Goal: Task Accomplishment & Management: Use online tool/utility

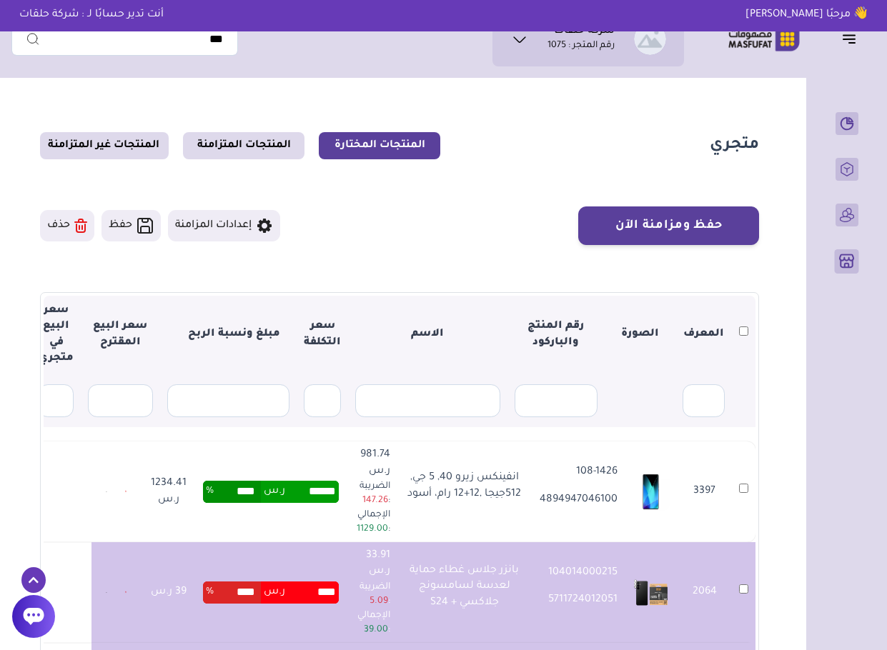
scroll to position [26, 0]
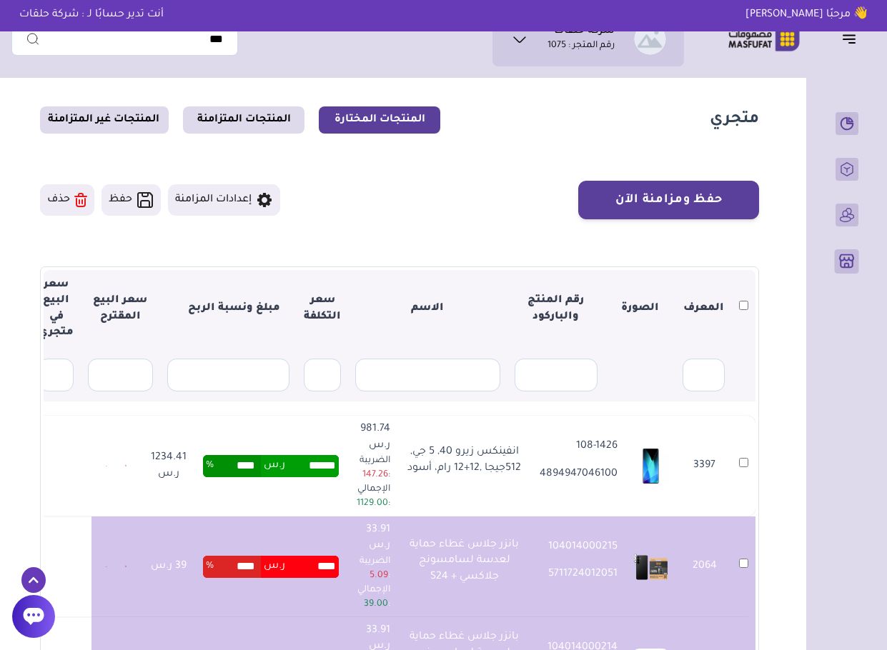
click at [786, 490] on section "متجري المنتجات المختارة المنتجات المتزامنة المنتجات غير المتزامنة حفظ ومزامنة ا…" at bounding box center [399, 447] width 776 height 777
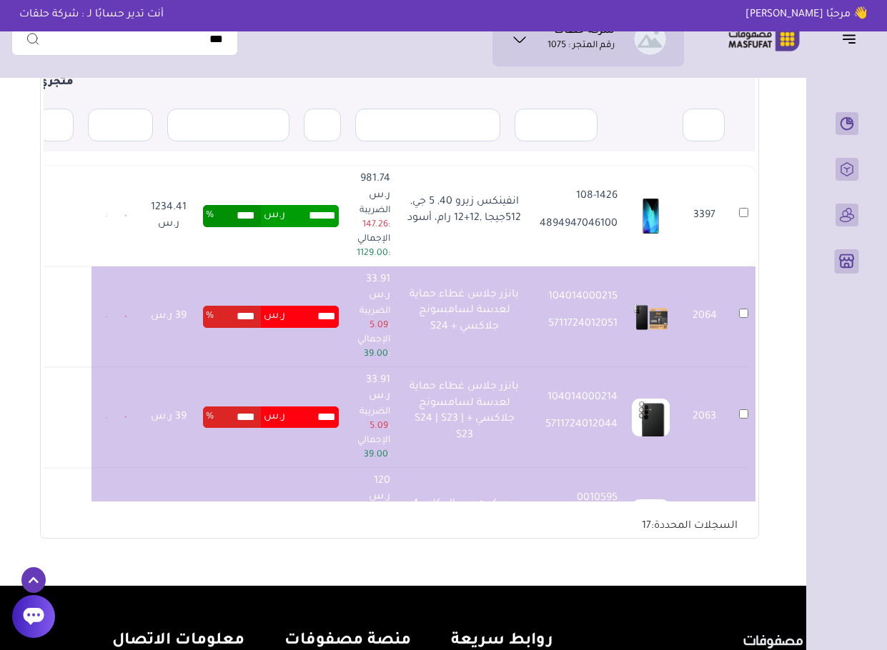
scroll to position [283, 0]
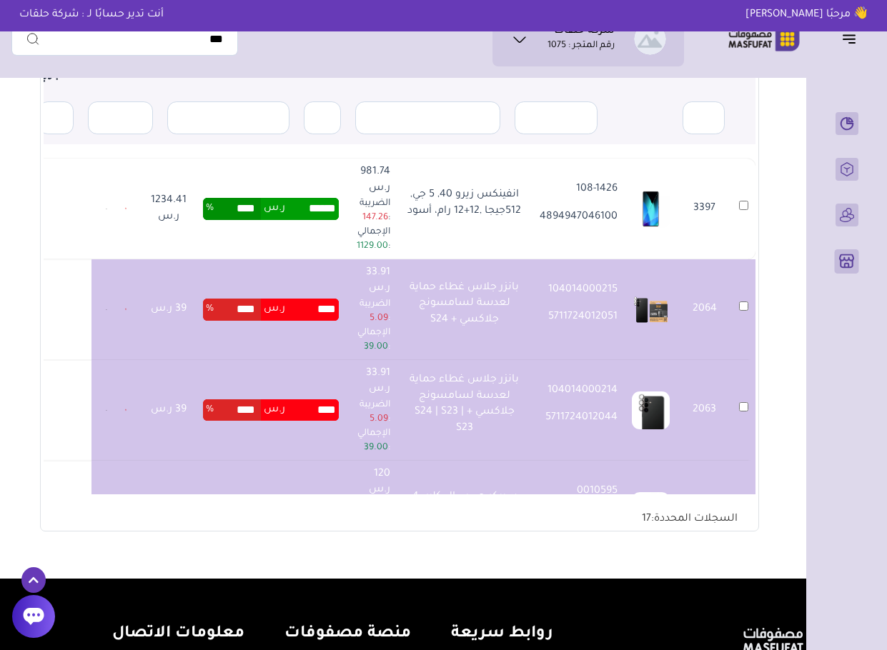
click at [42, 396] on section "▼ المعرف الصورة رقم المنتج والباركود الاسم سعر التكلفة مبلغ ونسبة الربح سعر الب…" at bounding box center [399, 270] width 719 height 522
click at [43, 402] on section "▼ المعرف الصورة رقم المنتج والباركود الاسم سعر التكلفة مبلغ ونسبة الربح سعر الب…" at bounding box center [399, 270] width 719 height 522
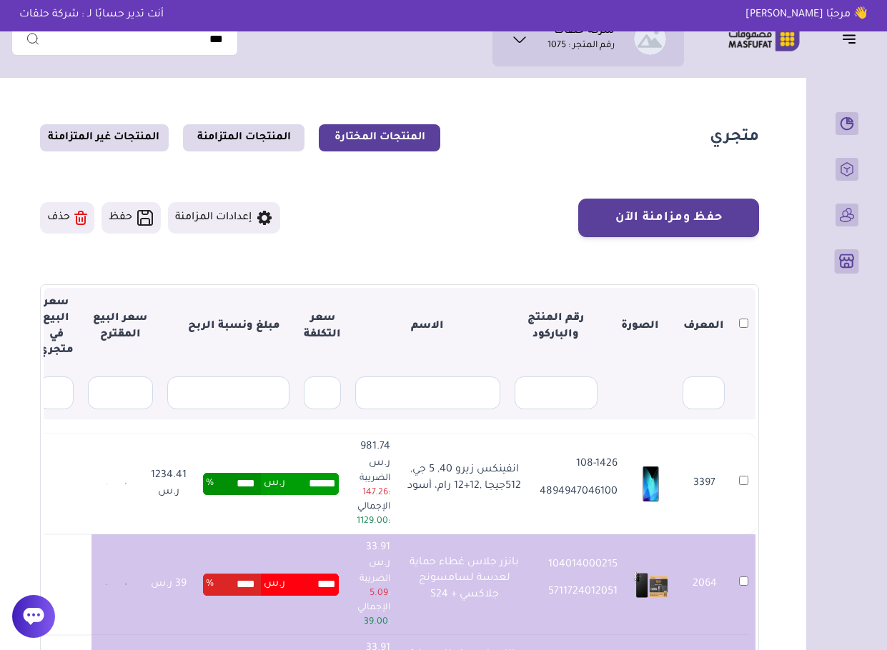
scroll to position [0, 0]
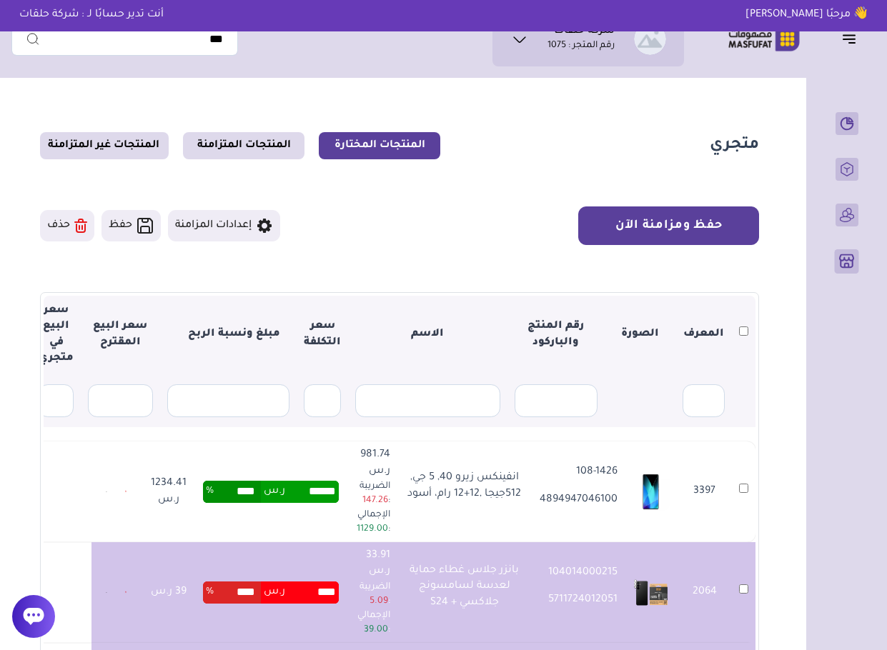
click at [680, 215] on button "حفظ ومزامنة الآن" at bounding box center [668, 225] width 181 height 39
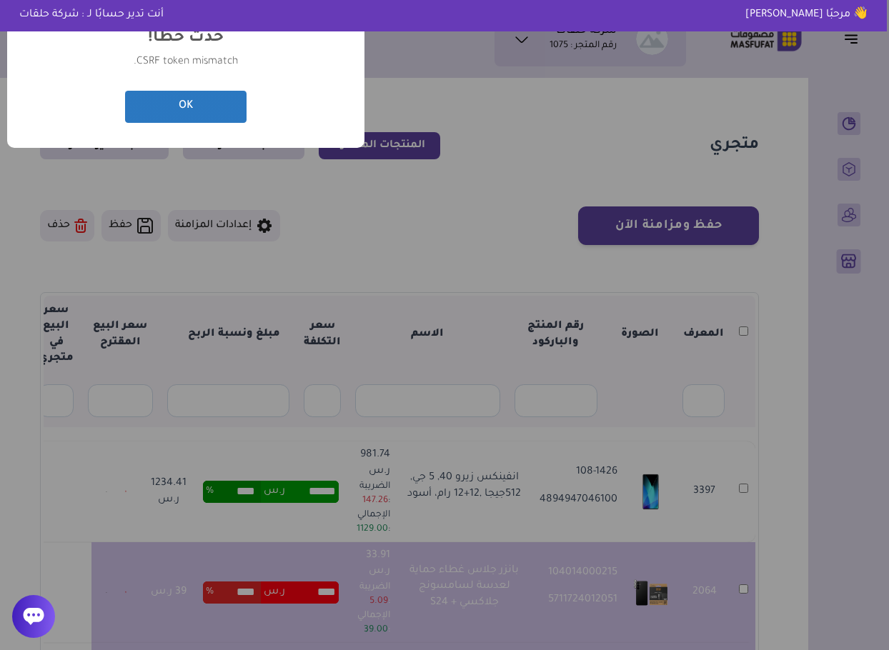
click at [189, 104] on button "OK" at bounding box center [185, 107] width 121 height 32
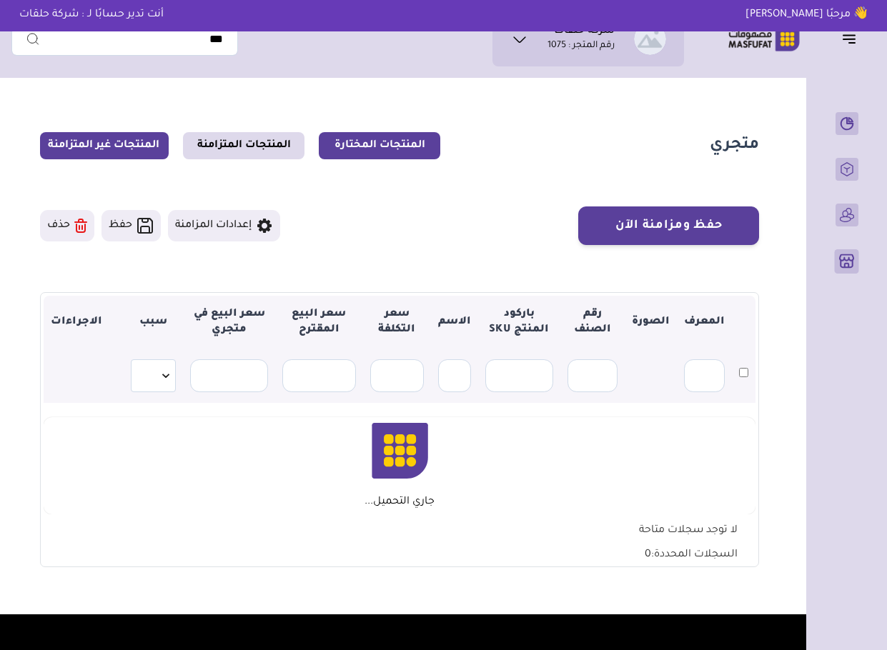
click at [389, 139] on link "المنتجات المختارة" at bounding box center [379, 145] width 121 height 27
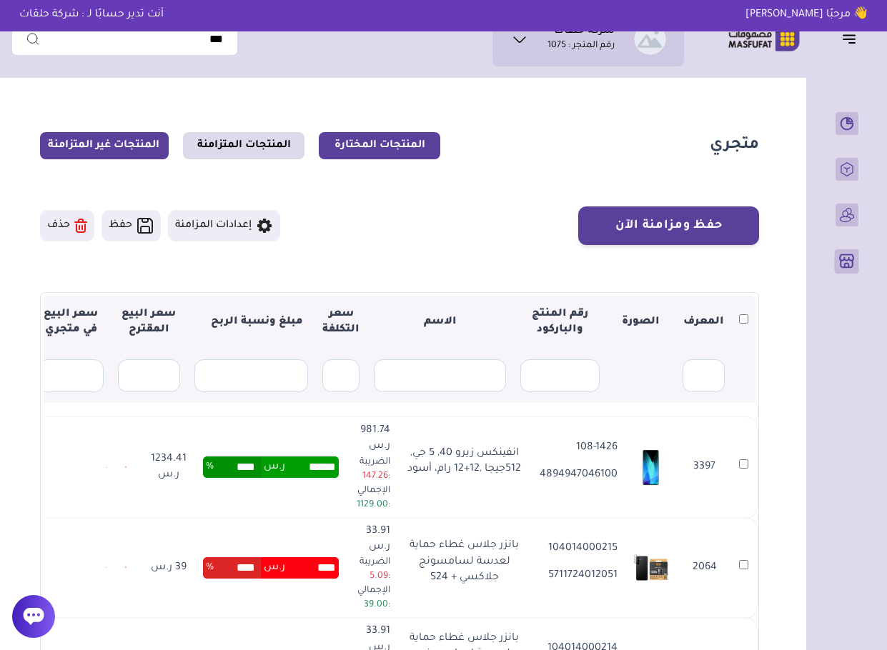
click at [129, 148] on link "المنتجات غير المتزامنة" at bounding box center [104, 145] width 129 height 27
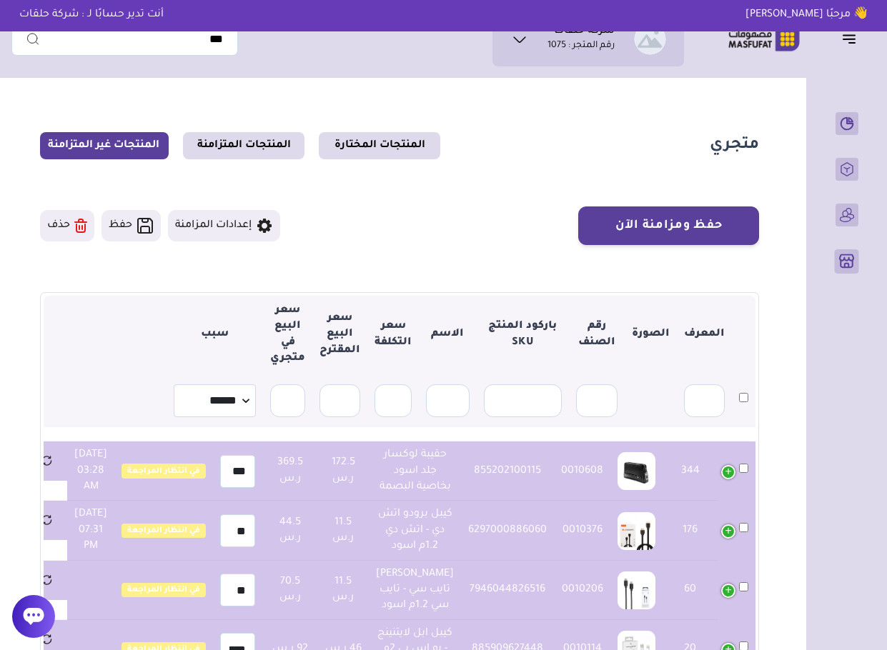
click at [782, 431] on section "متجري المنتجات المختارة المنتجات المتزامنة المنتجات غير المتزامنة حفظ ومزامنة ا…" at bounding box center [399, 473] width 776 height 777
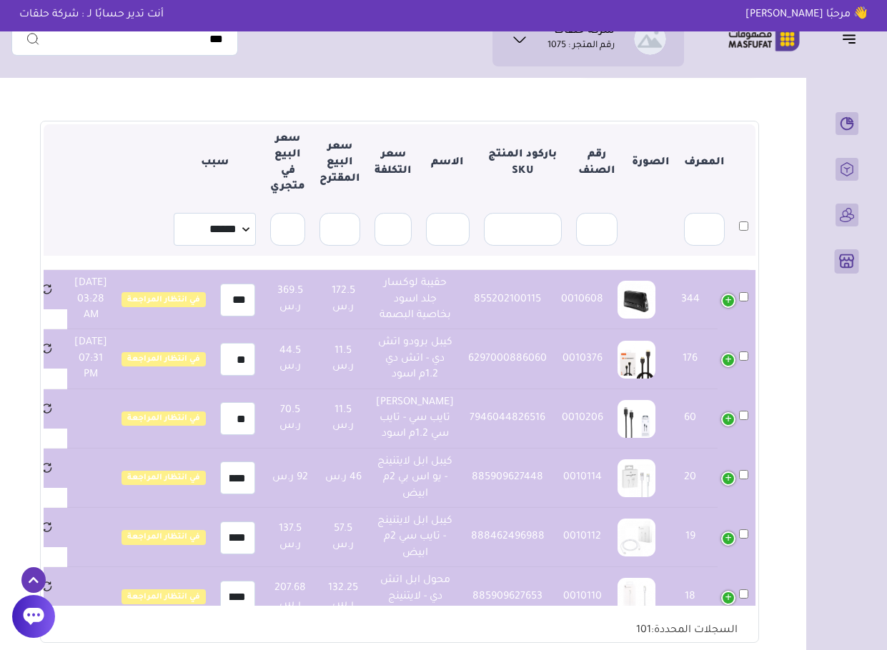
scroll to position [200, 0]
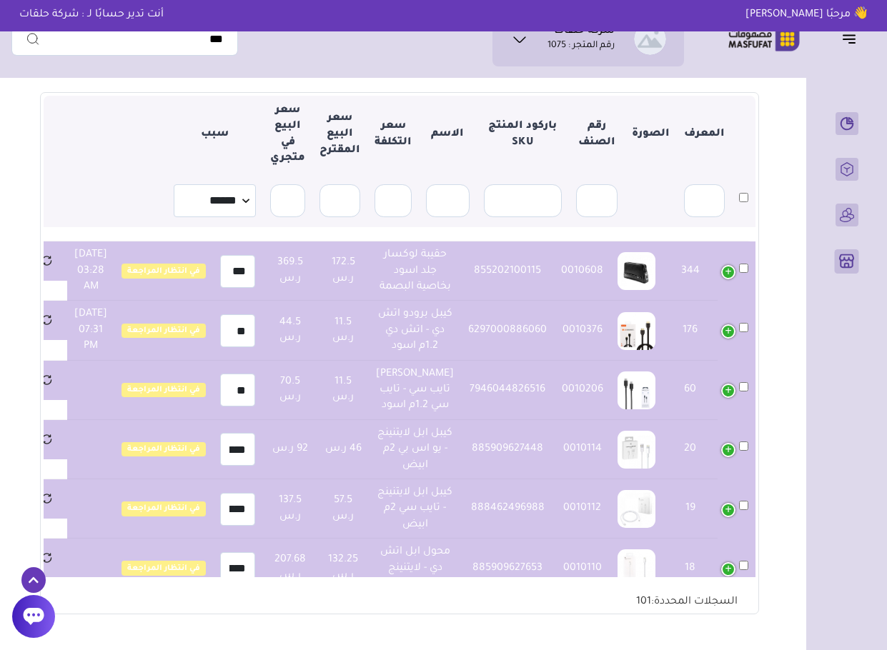
click at [573, 360] on td "0010376" at bounding box center [582, 330] width 56 height 59
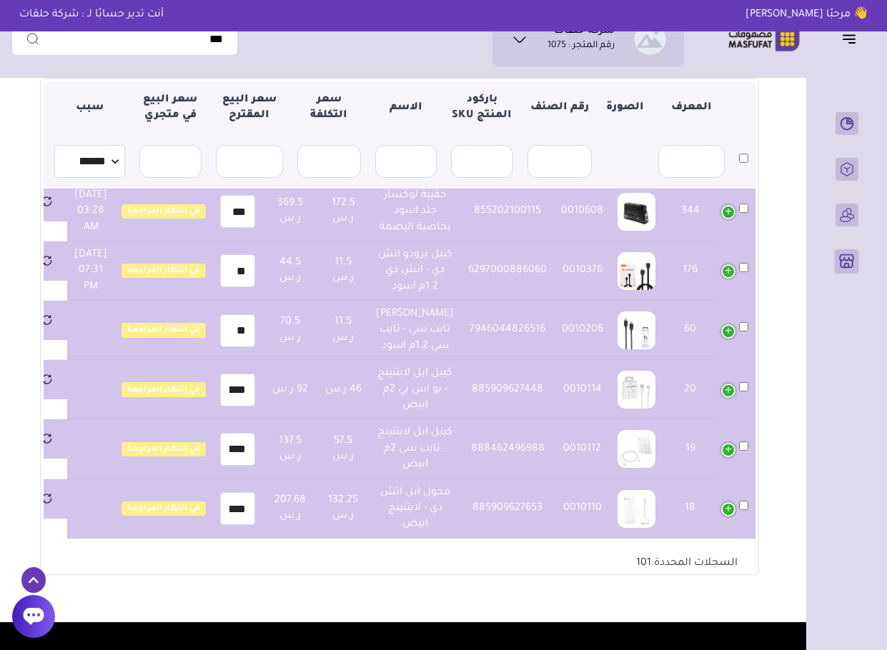
scroll to position [243, 0]
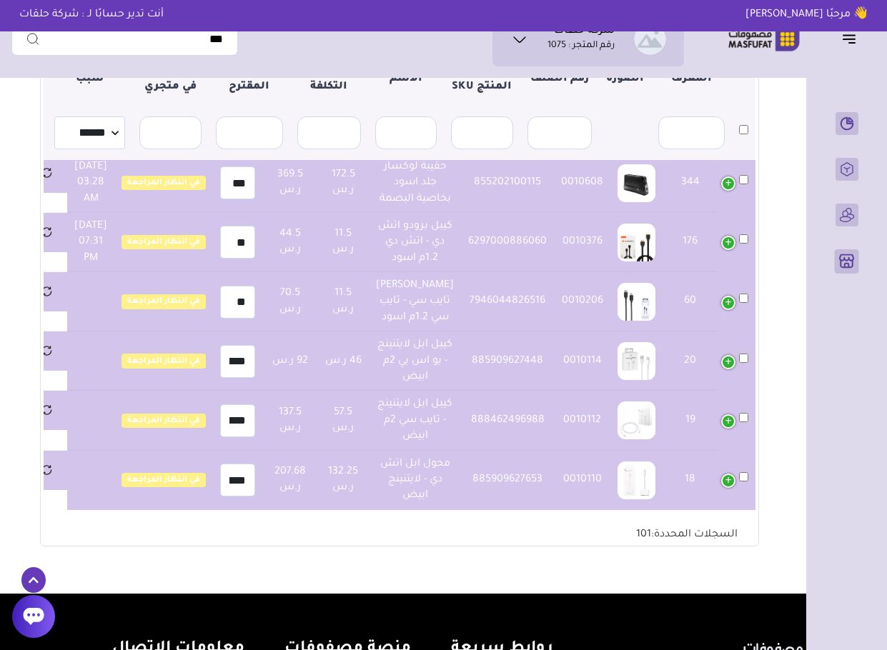
click at [573, 451] on td "0010110" at bounding box center [582, 480] width 56 height 59
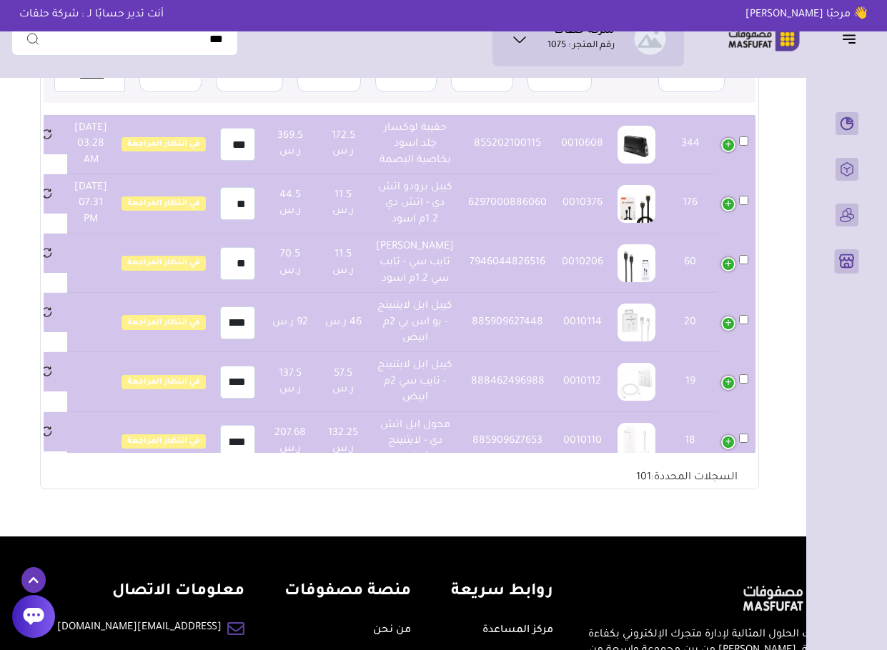
scroll to position [0, 0]
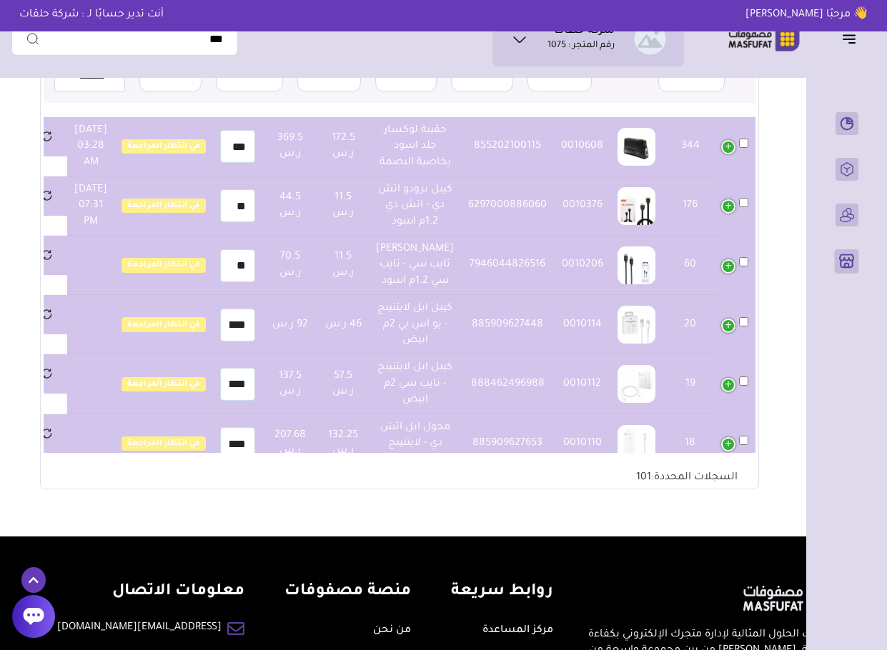
drag, startPoint x: 37, startPoint y: 371, endPoint x: 38, endPoint y: 424, distance: 52.9
click at [38, 424] on section "متجري المنتجات المختارة المنتجات المتزامنة المنتجات غير المتزامنة حفظ ومزامنة ا…" at bounding box center [399, 160] width 776 height 751
click at [500, 236] on td "6297000886060" at bounding box center [507, 205] width 93 height 59
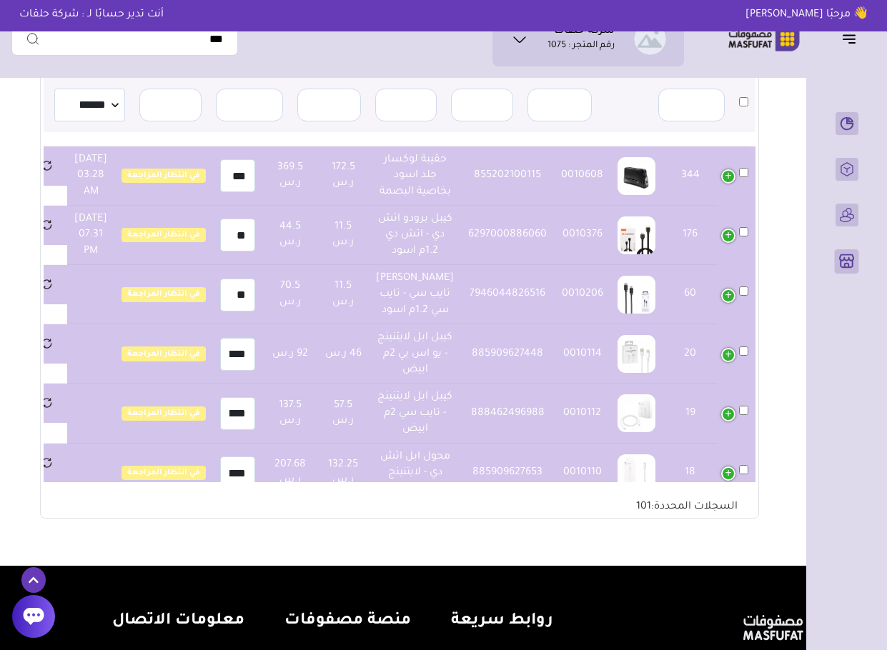
click at [795, 123] on div "متجري المنتجات المختارة المنتجات المتزامنة المنتجات غير المتزامنة حفظ ومزامنة ا…" at bounding box center [443, 189] width 864 height 751
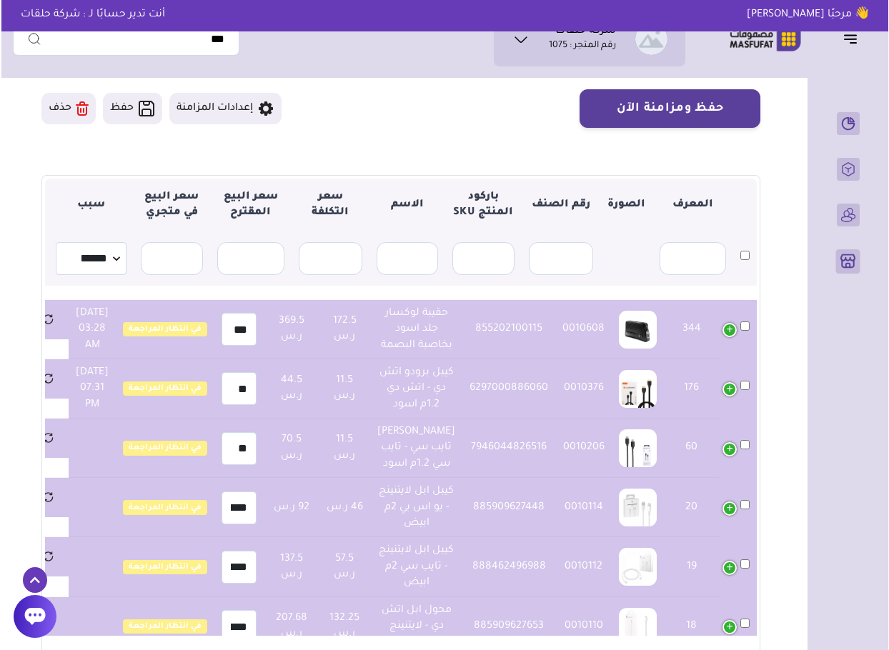
scroll to position [99, 0]
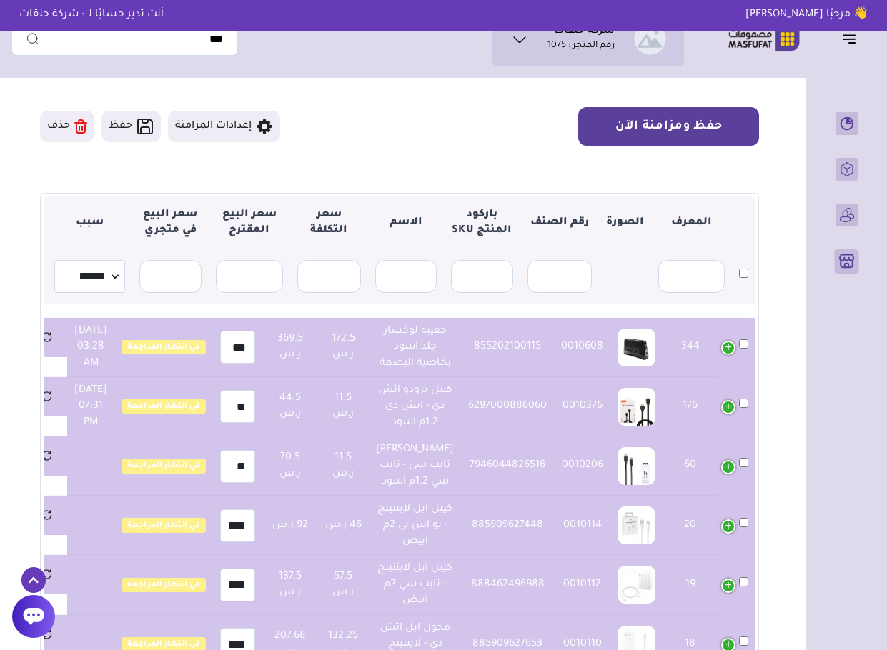
click at [693, 126] on button "حفظ ومزامنة الآن" at bounding box center [668, 126] width 181 height 39
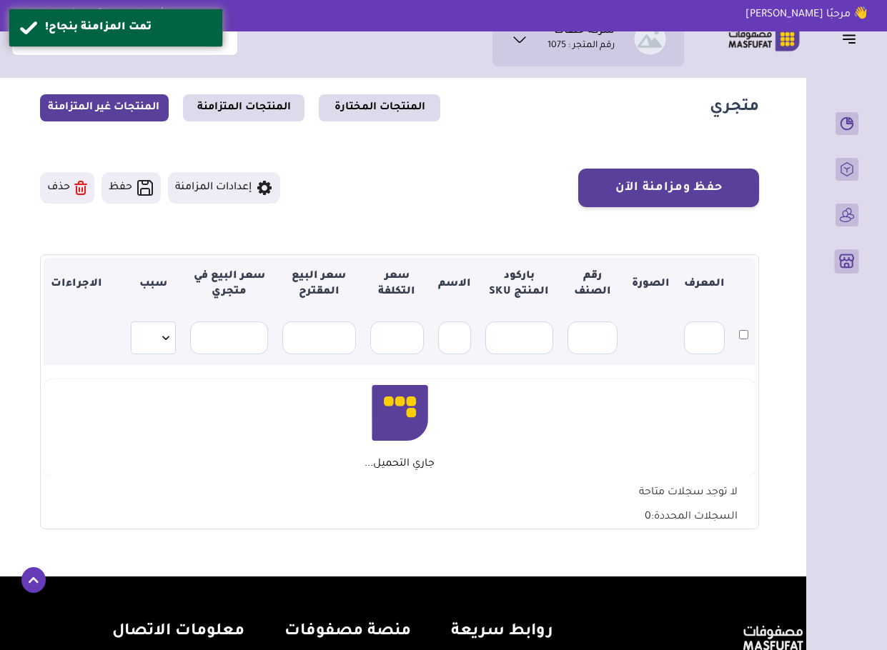
scroll to position [99, 0]
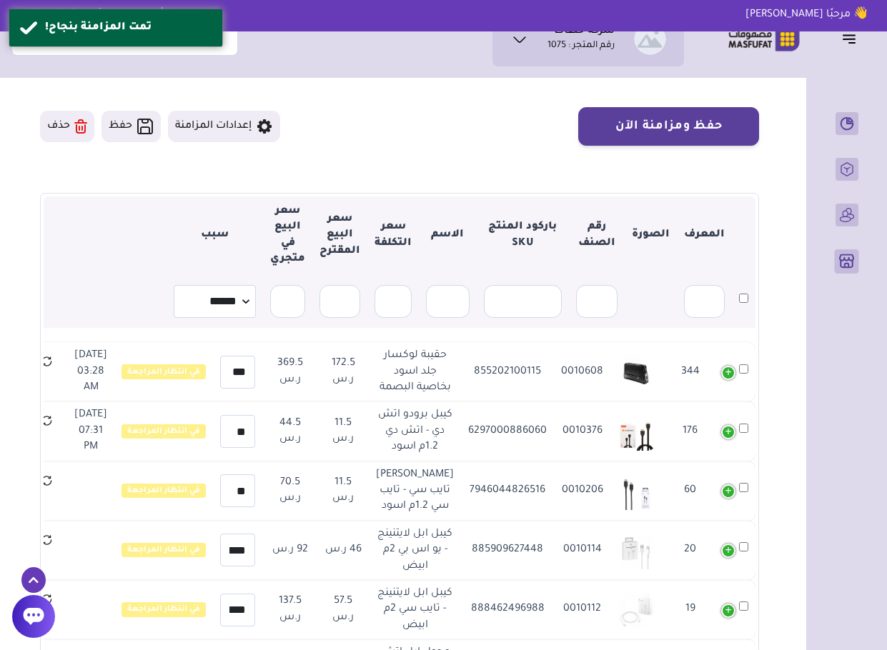
click at [311, 70] on header "شركة حلقات رقم المتجر : 1075 *" at bounding box center [443, 39] width 887 height 78
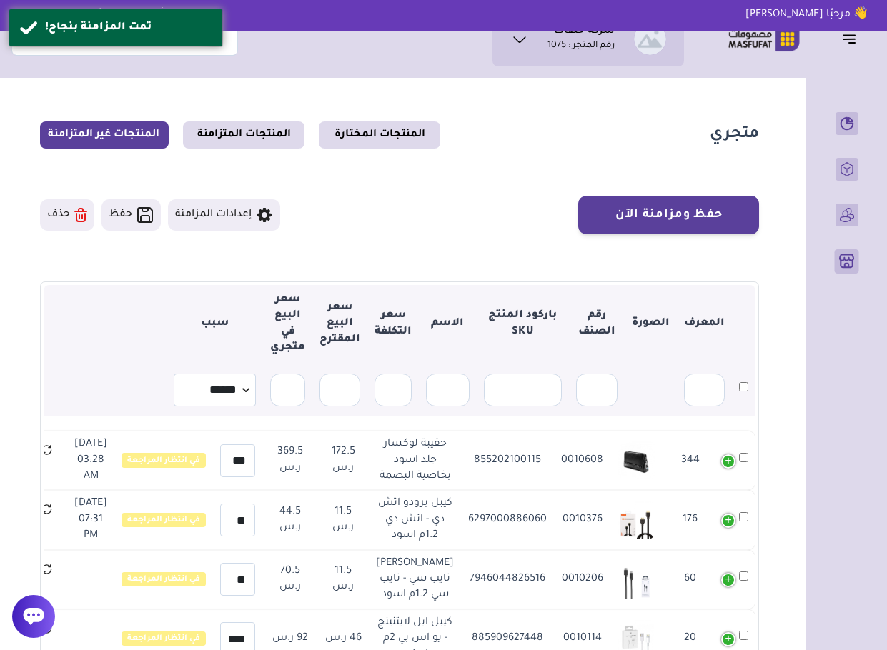
scroll to position [0, 0]
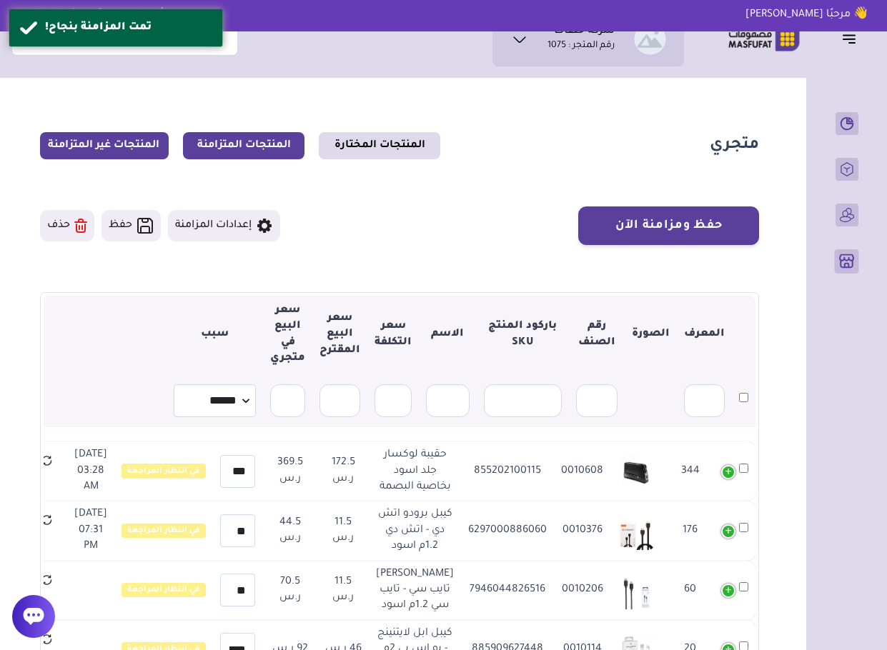
click at [263, 141] on link "المنتجات المتزامنة" at bounding box center [243, 145] width 121 height 27
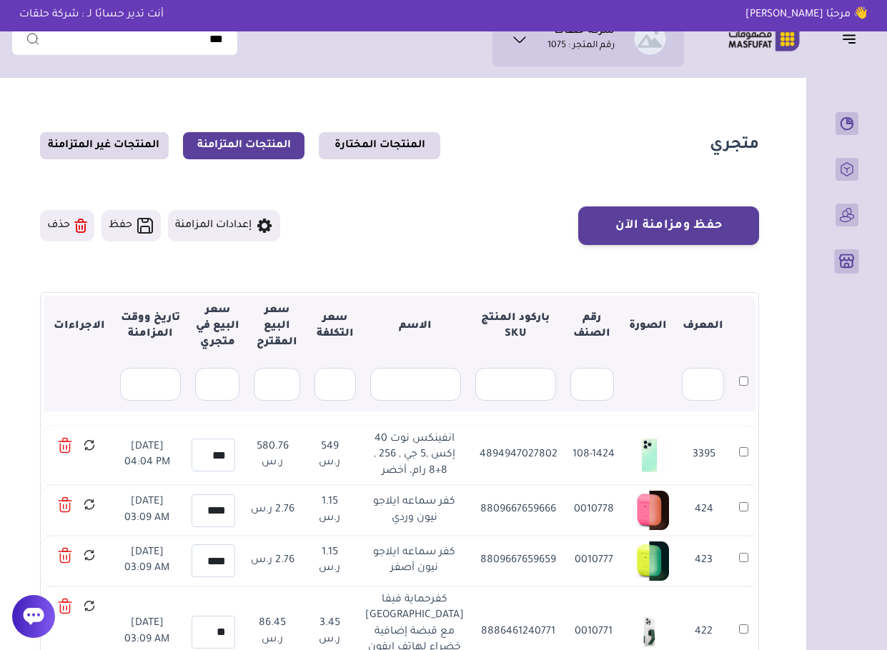
click at [787, 418] on div "متجري المنتجات المختارة المنتجات المتزامنة المنتجات غير المتزامنة حفظ ومزامنة ا…" at bounding box center [443, 465] width 864 height 760
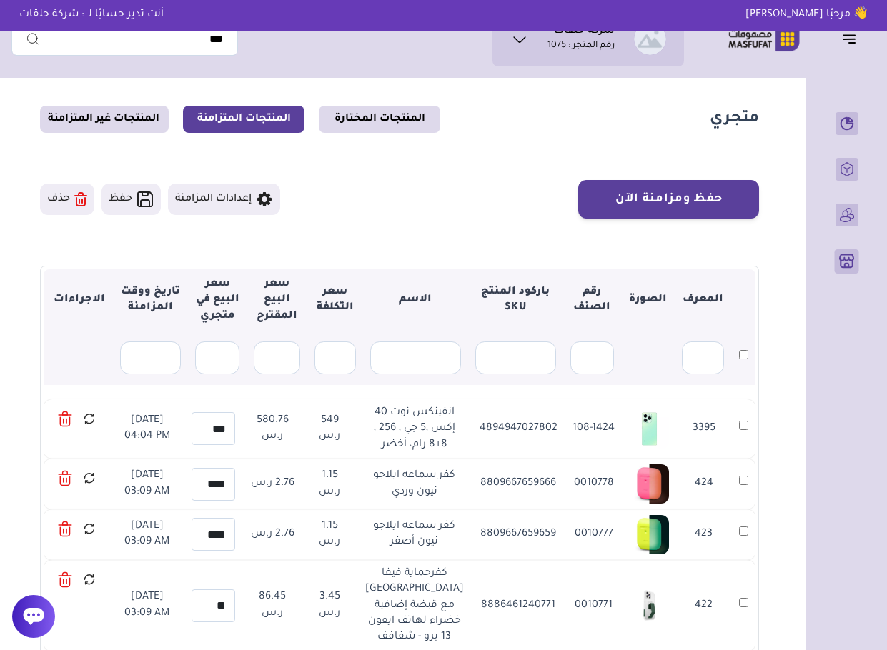
scroll to position [29, 0]
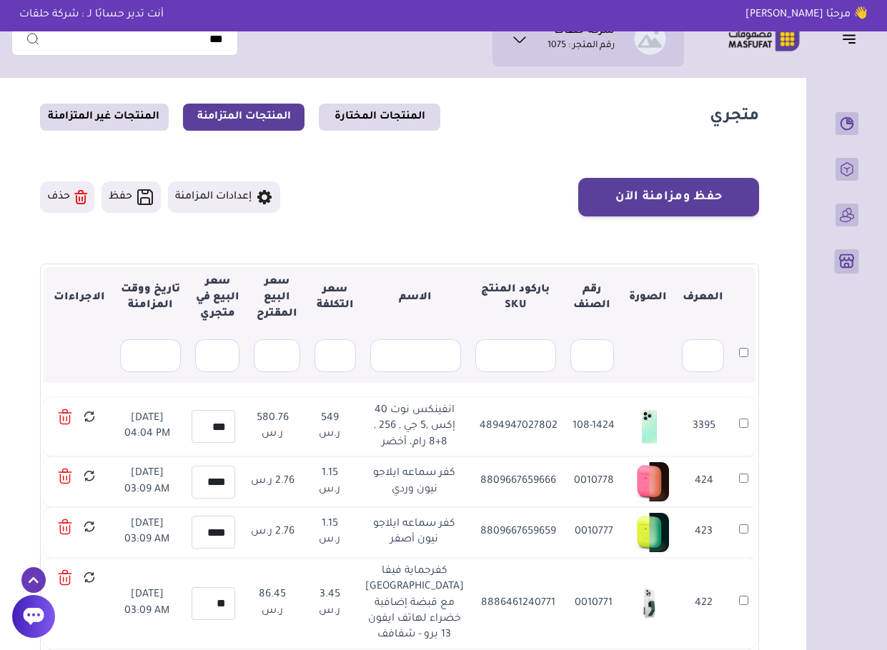
click at [679, 449] on td "3395" at bounding box center [704, 426] width 56 height 59
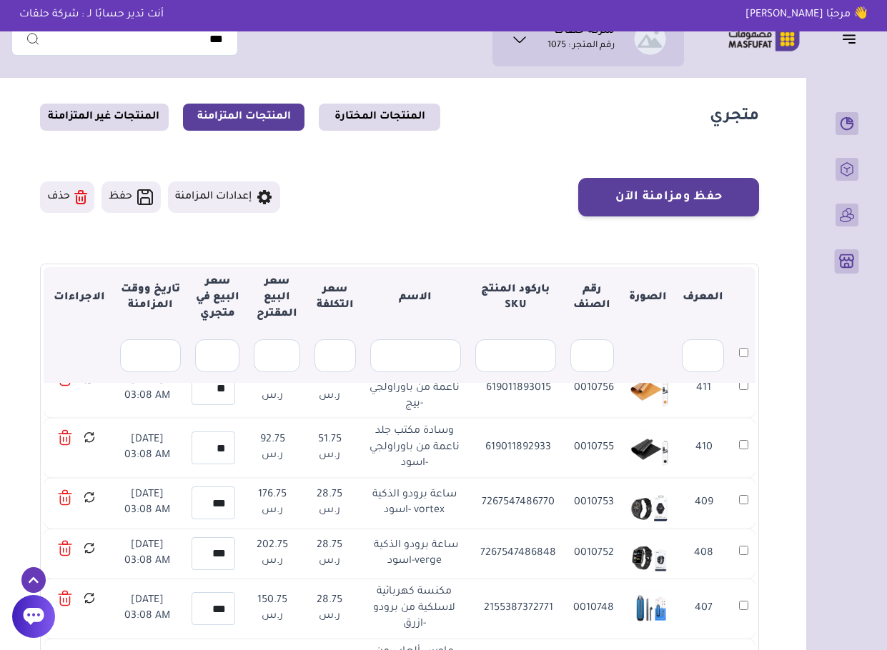
scroll to position [1020, 0]
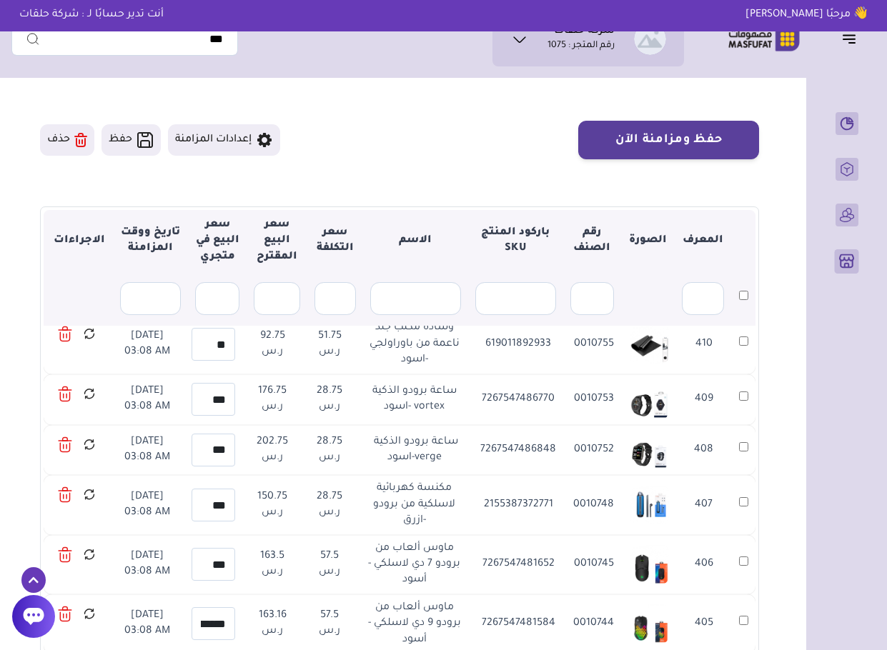
click at [474, 167] on section "حفظ ومزامنة الآن إعدادات المزامنة حفظ ▼" at bounding box center [399, 417] width 719 height 592
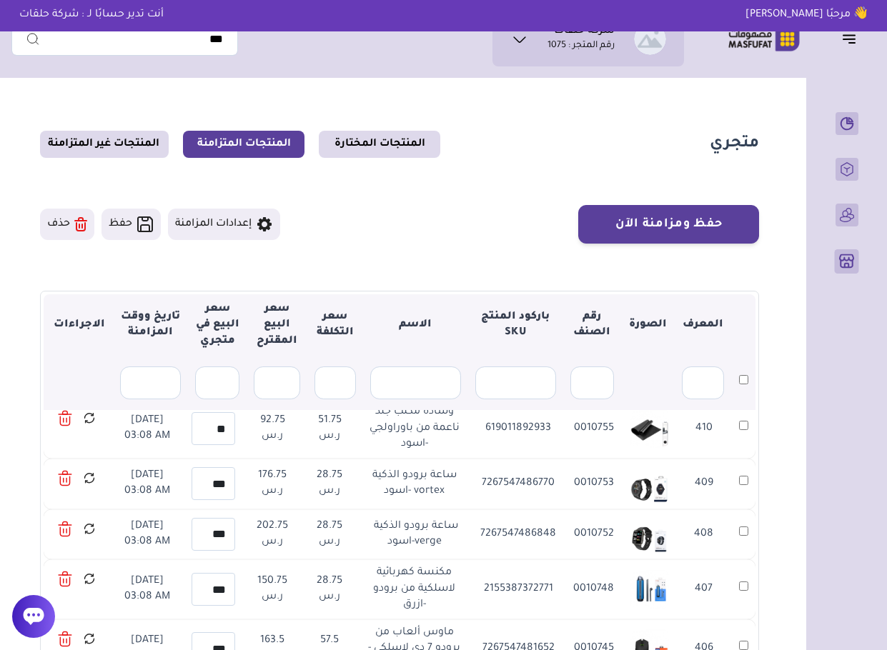
scroll to position [0, 0]
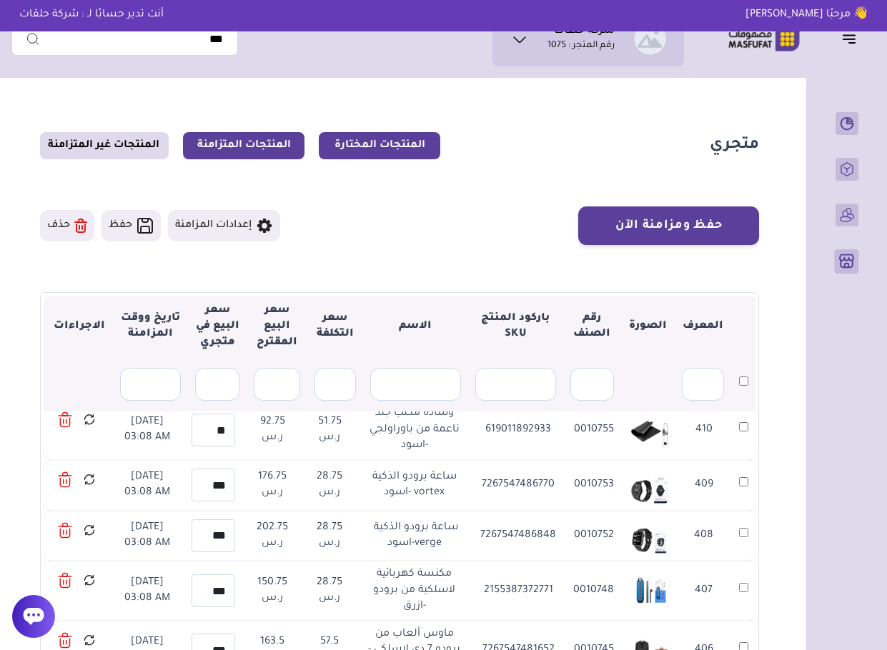
click at [386, 147] on link "المنتجات المختارة" at bounding box center [379, 145] width 121 height 27
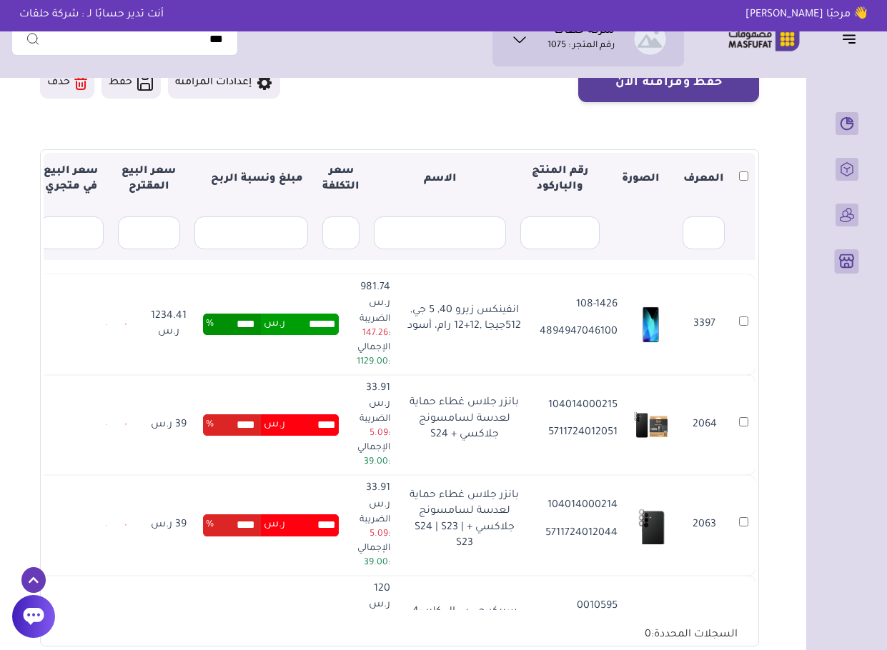
scroll to position [171, 0]
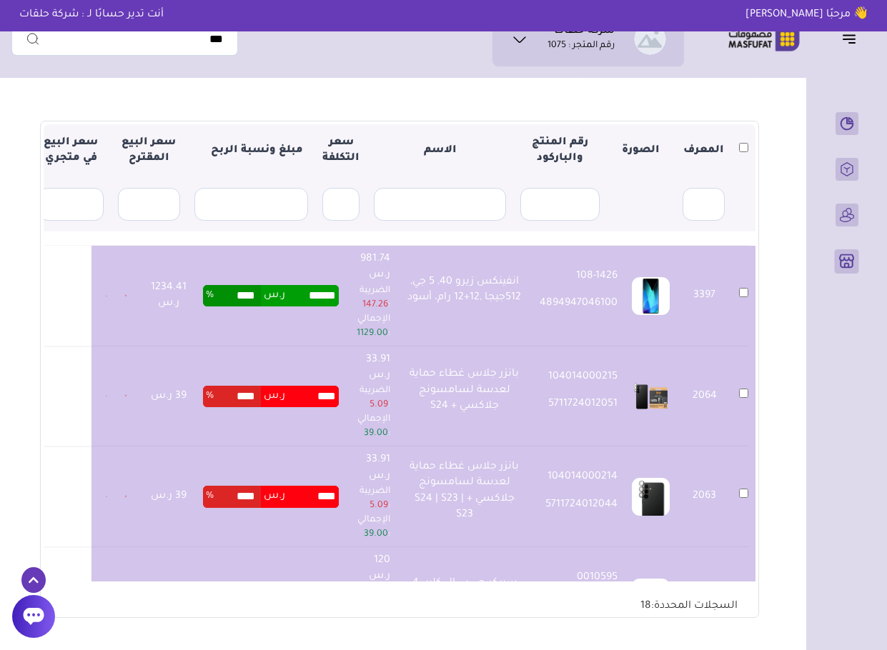
click at [774, 180] on section "متجري المنتجات المختارة المنتجات المتزامنة المنتجات غير المتزامنة حفظ ومزامنة ا…" at bounding box center [399, 289] width 776 height 751
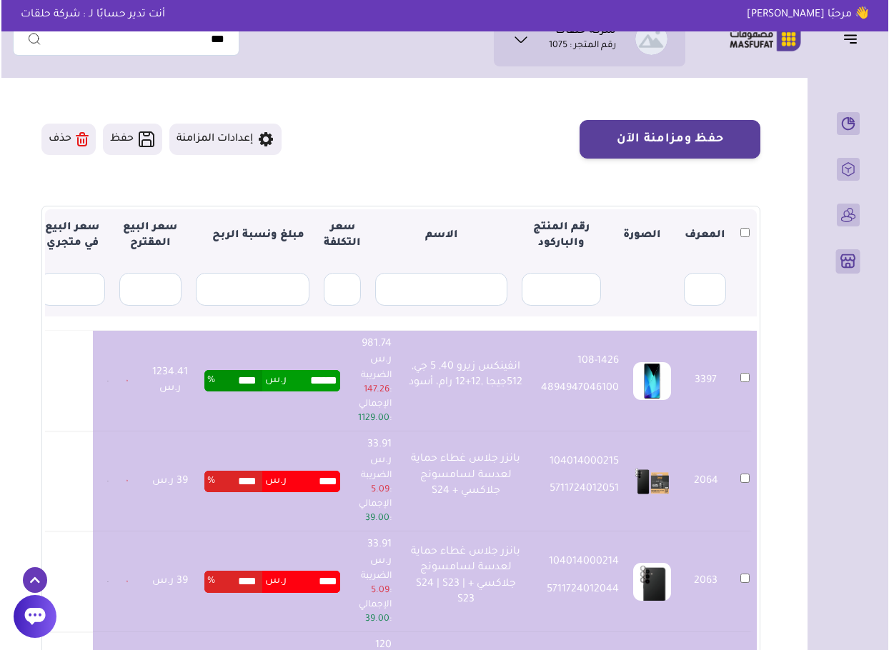
scroll to position [86, 0]
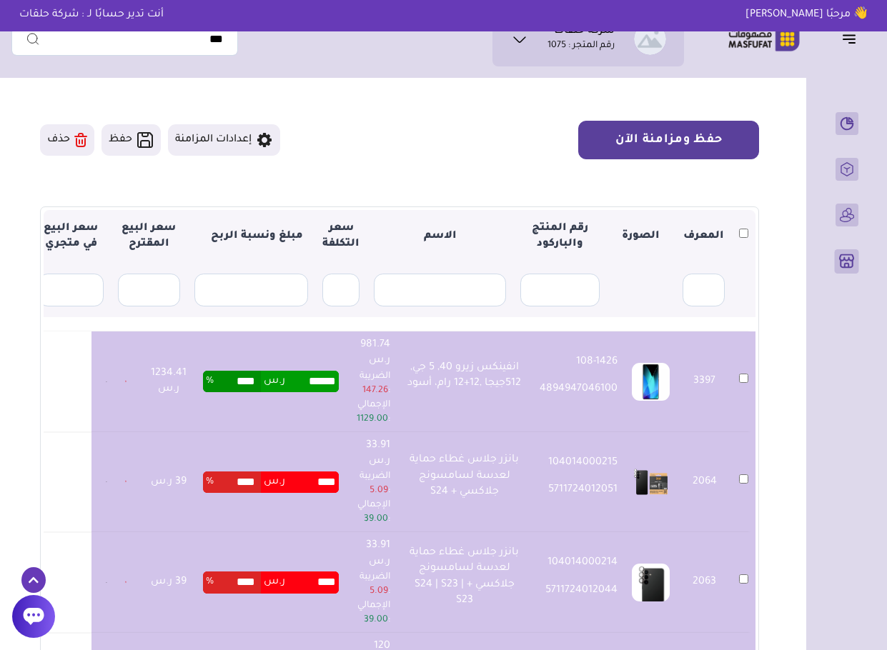
click at [641, 144] on button "حفظ ومزامنة الآن" at bounding box center [668, 140] width 181 height 39
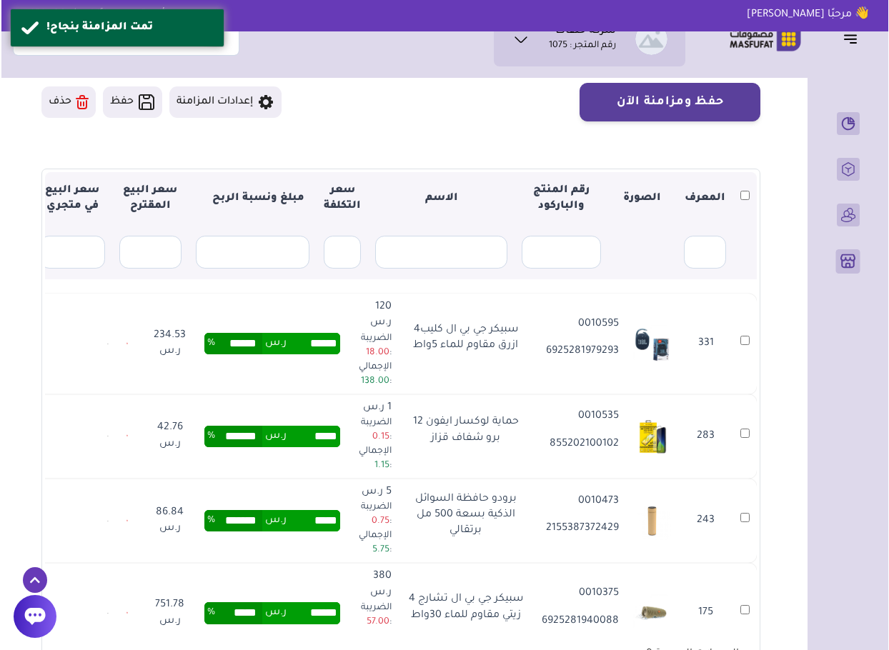
scroll to position [143, 0]
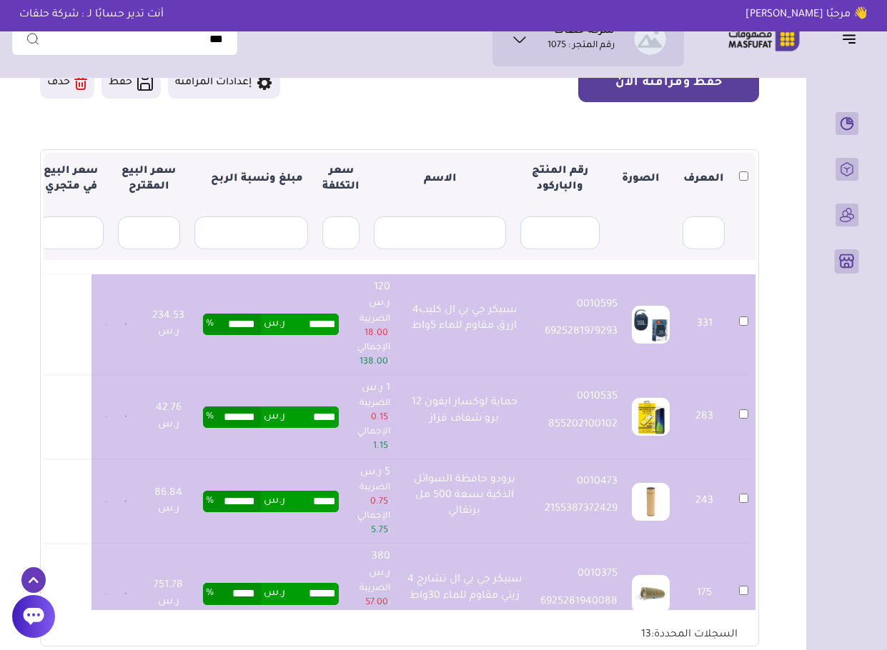
click at [714, 88] on button "حفظ ومزامنة الآن" at bounding box center [668, 83] width 181 height 39
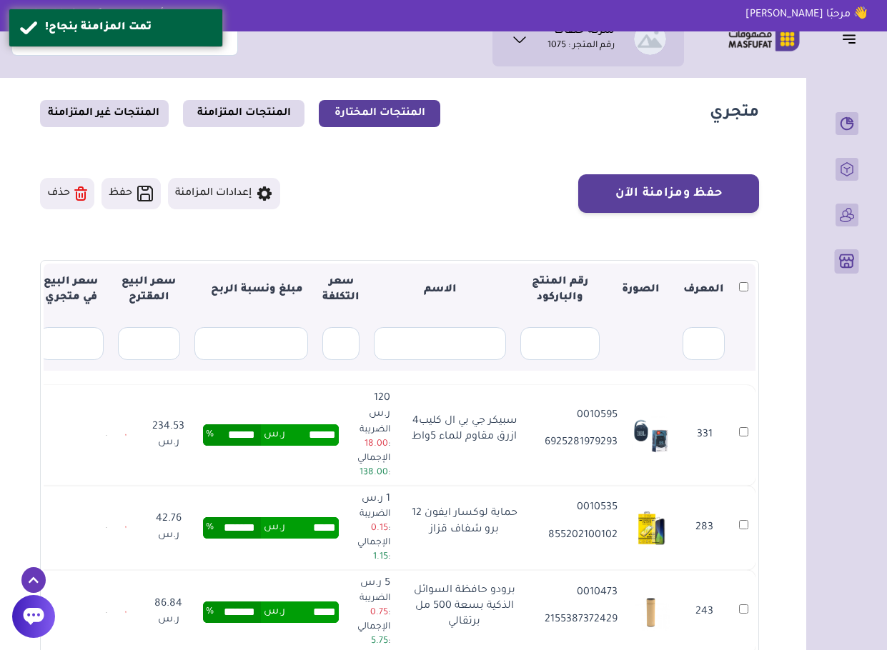
scroll to position [31, 0]
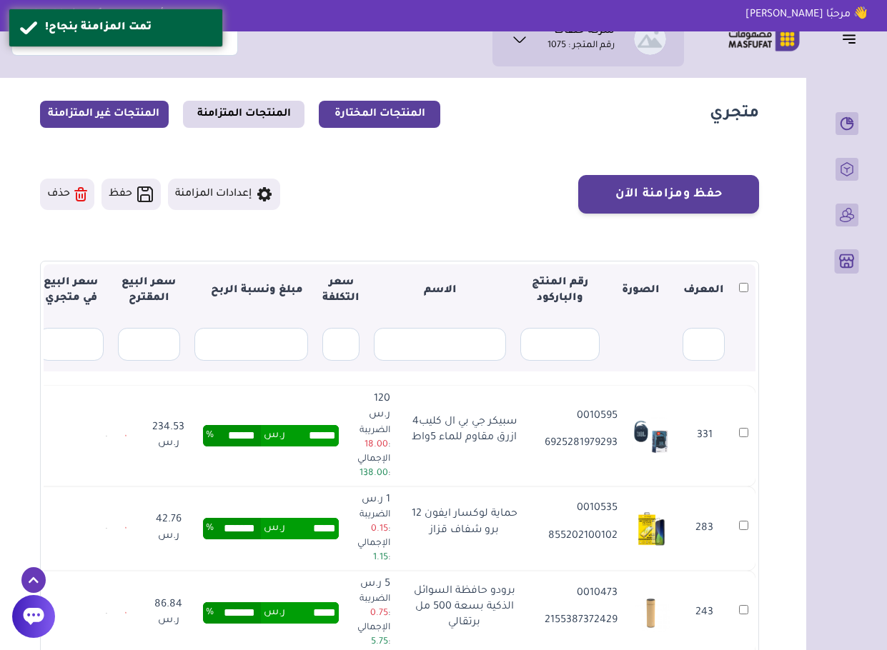
click at [126, 116] on link "المنتجات غير المتزامنة" at bounding box center [104, 114] width 129 height 27
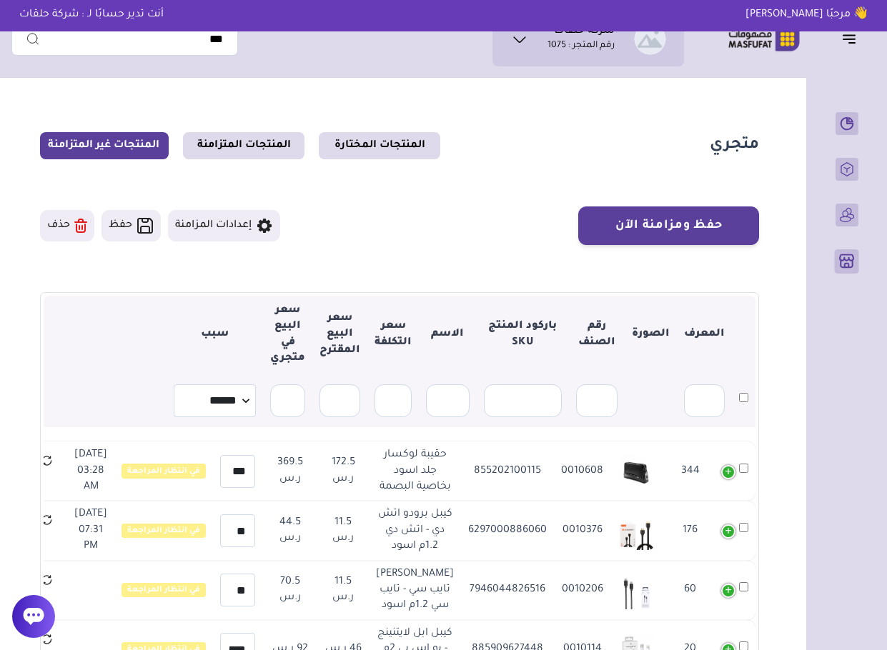
click at [783, 296] on section "متجري المنتجات المختارة المنتجات المتزامنة المنتجات غير المتزامنة حفظ ومزامنة ا…" at bounding box center [399, 473] width 776 height 777
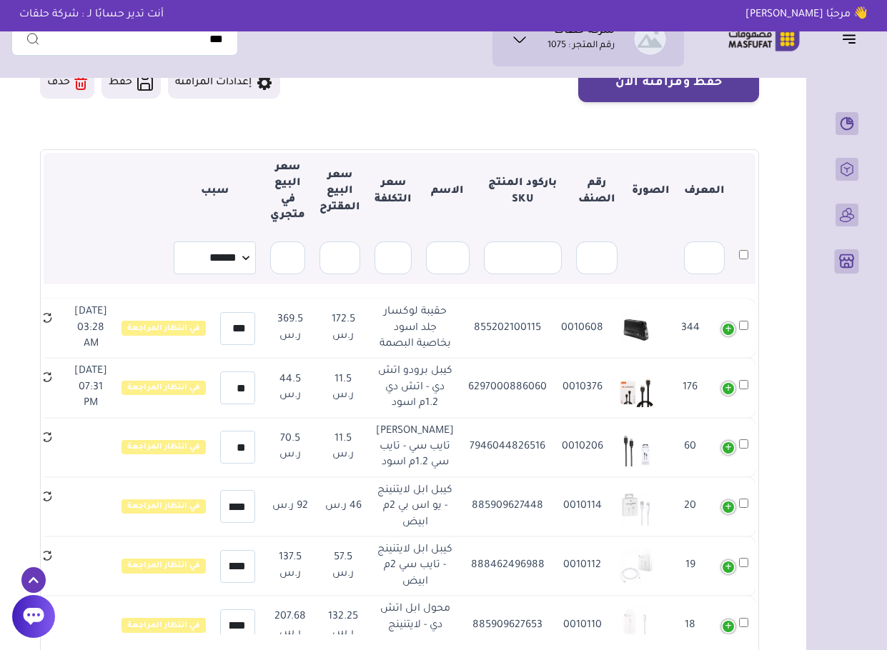
scroll to position [171, 0]
